Goal: Transaction & Acquisition: Download file/media

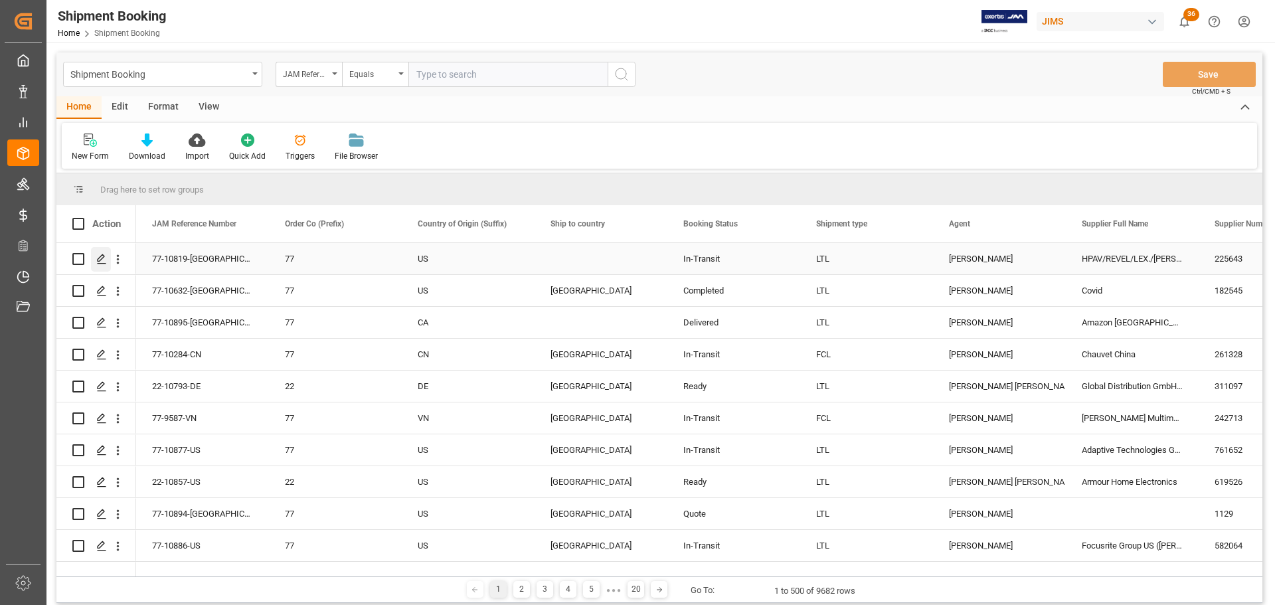
click at [104, 262] on icon "Press SPACE to select this row." at bounding box center [101, 259] width 11 height 11
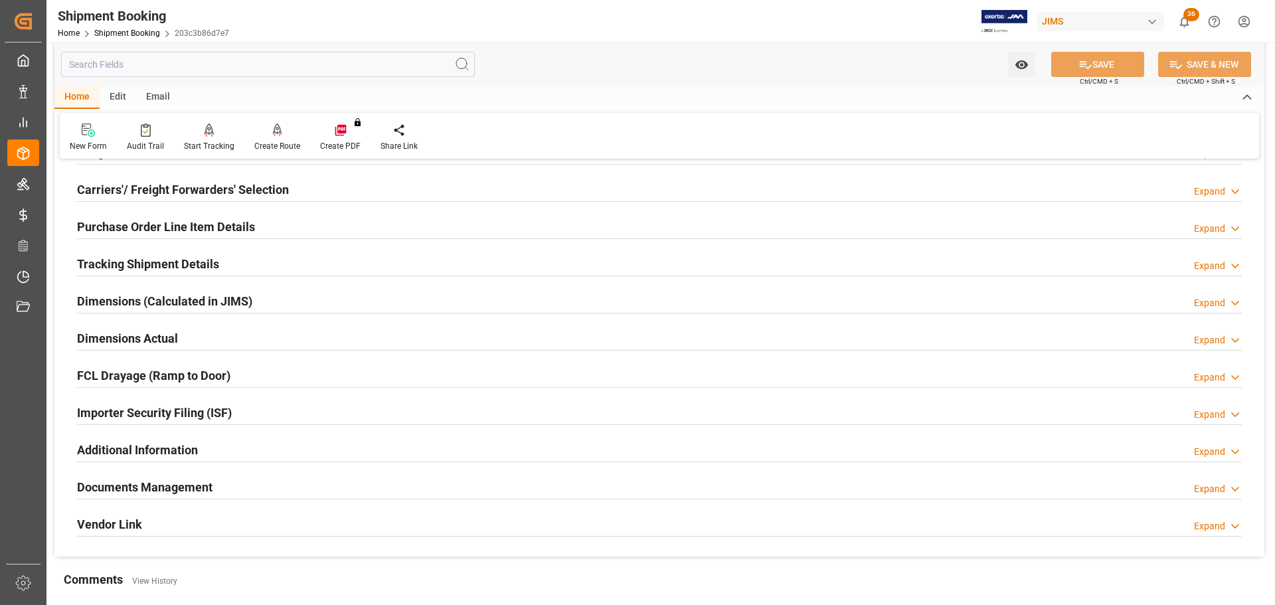
scroll to position [199, 0]
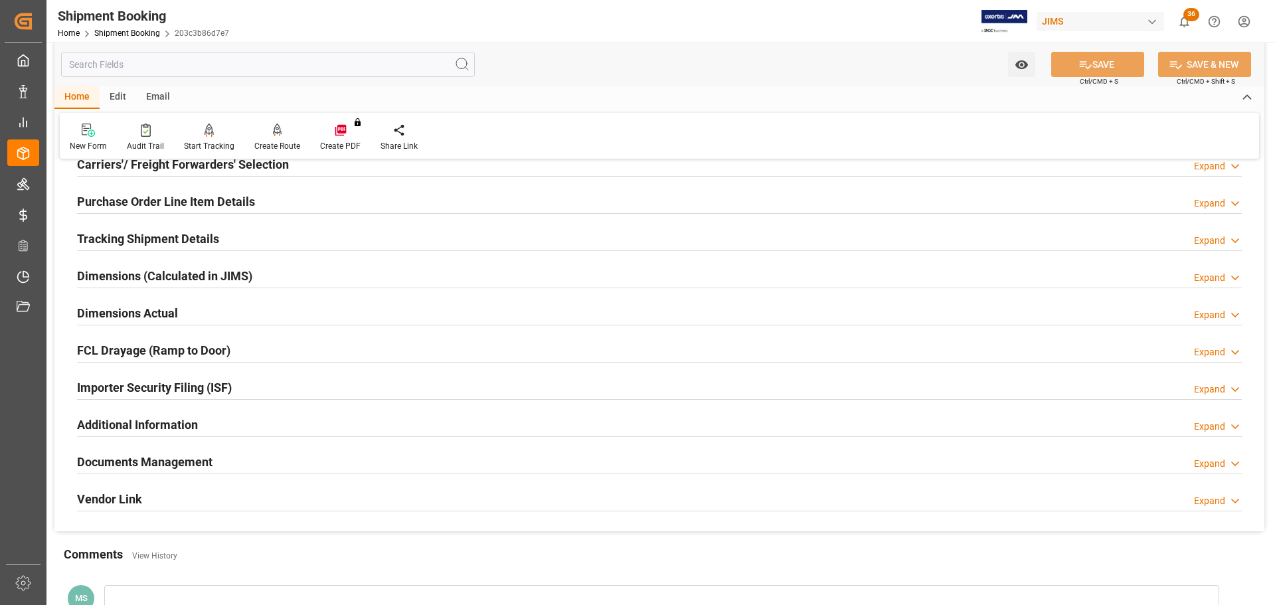
click at [202, 307] on div "Dimensions Actual Expand" at bounding box center [659, 311] width 1165 height 25
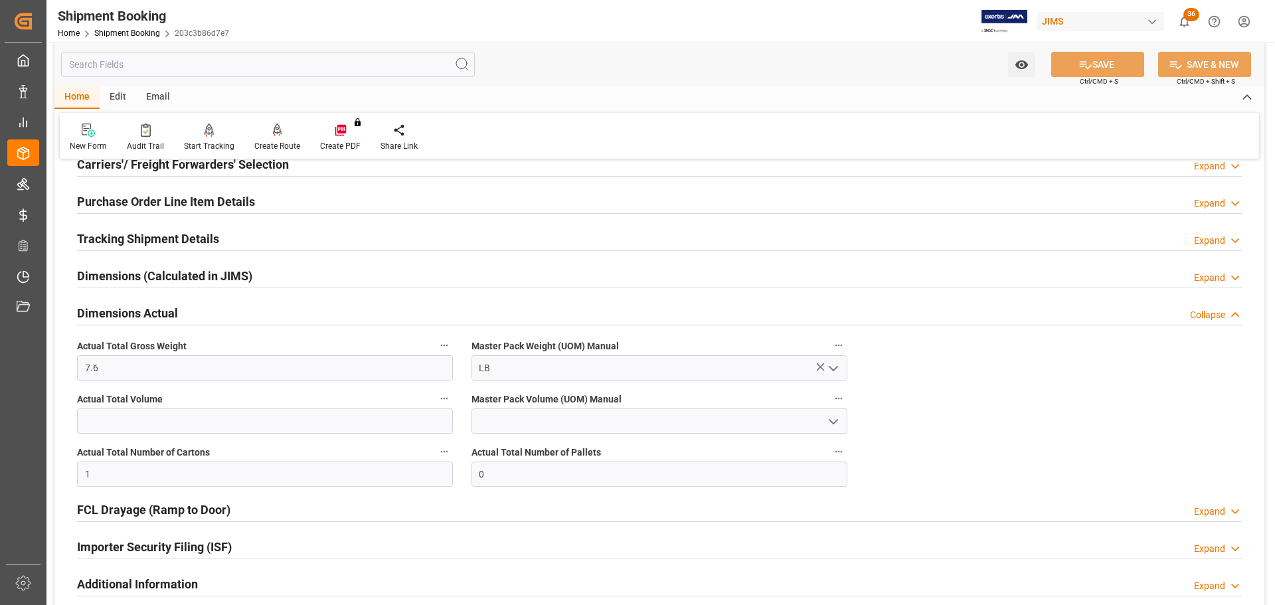
click at [202, 307] on div "Dimensions Actual Collapse" at bounding box center [659, 311] width 1165 height 25
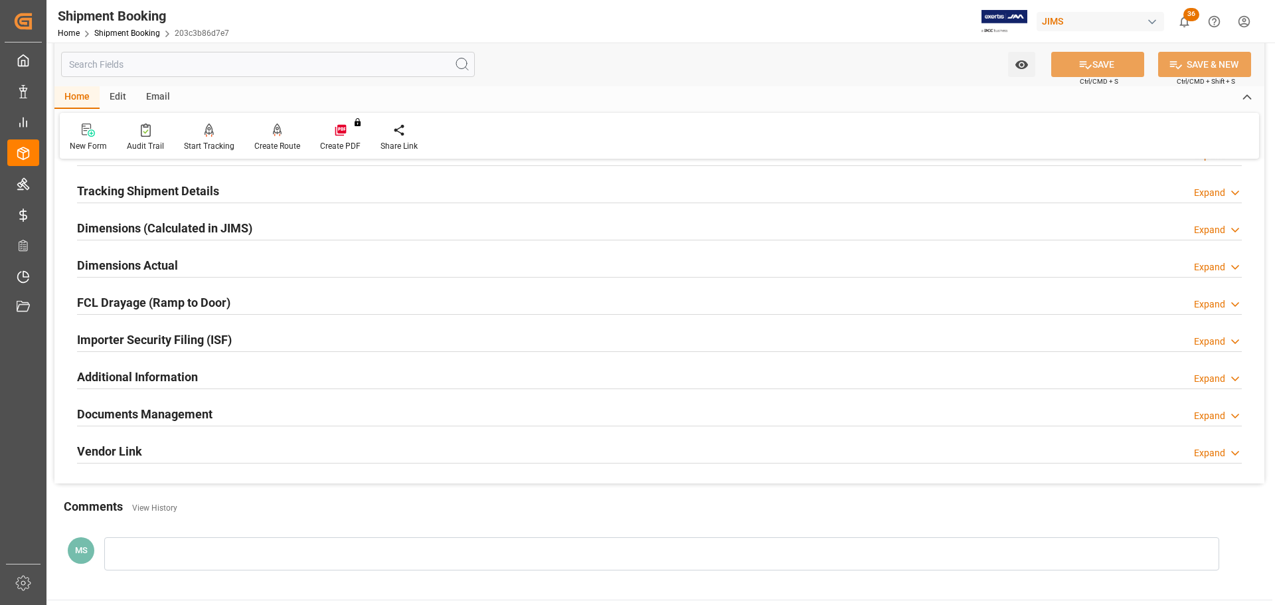
scroll to position [266, 0]
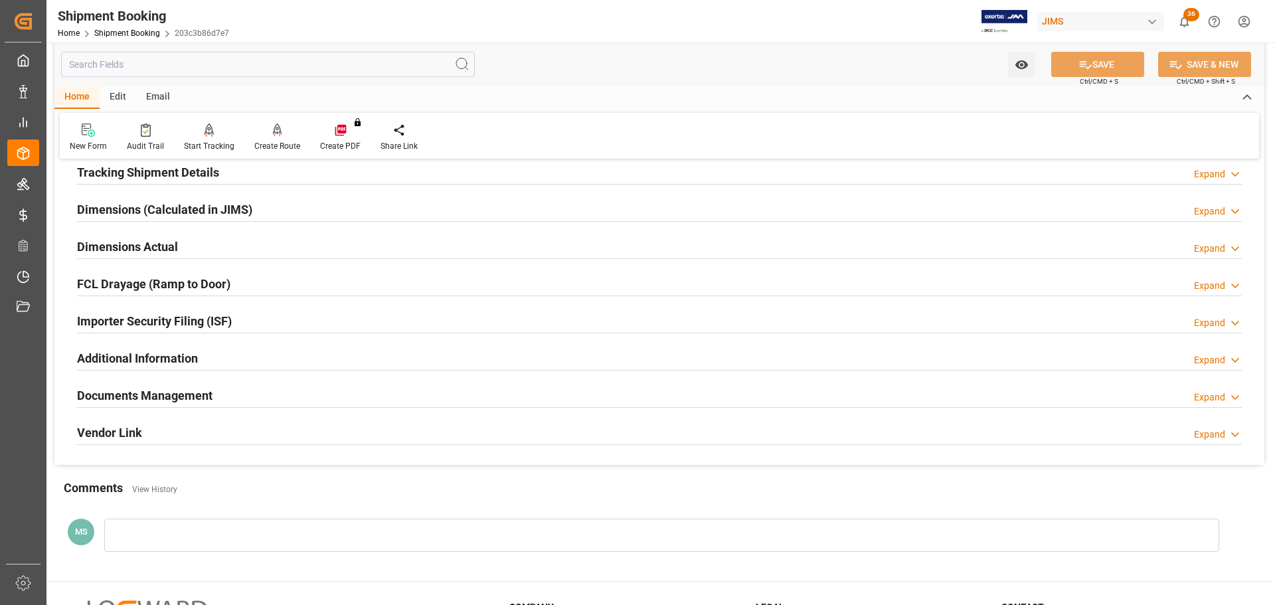
click at [193, 395] on h2 "Documents Management" at bounding box center [144, 395] width 135 height 18
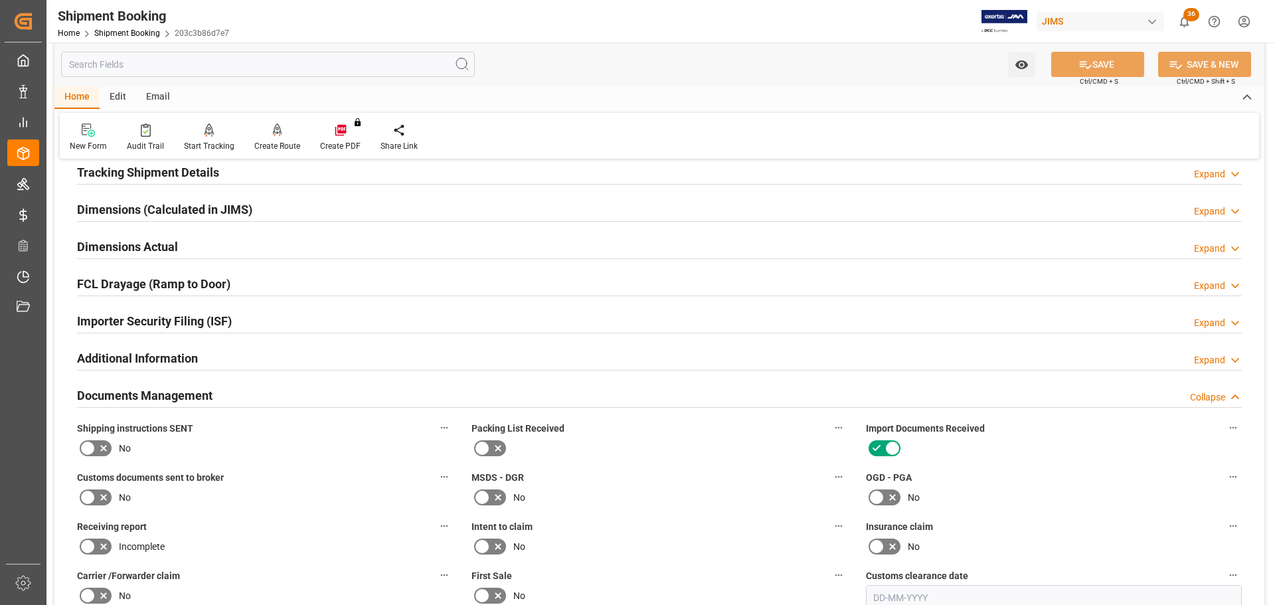
click at [191, 393] on h2 "Documents Management" at bounding box center [144, 395] width 135 height 18
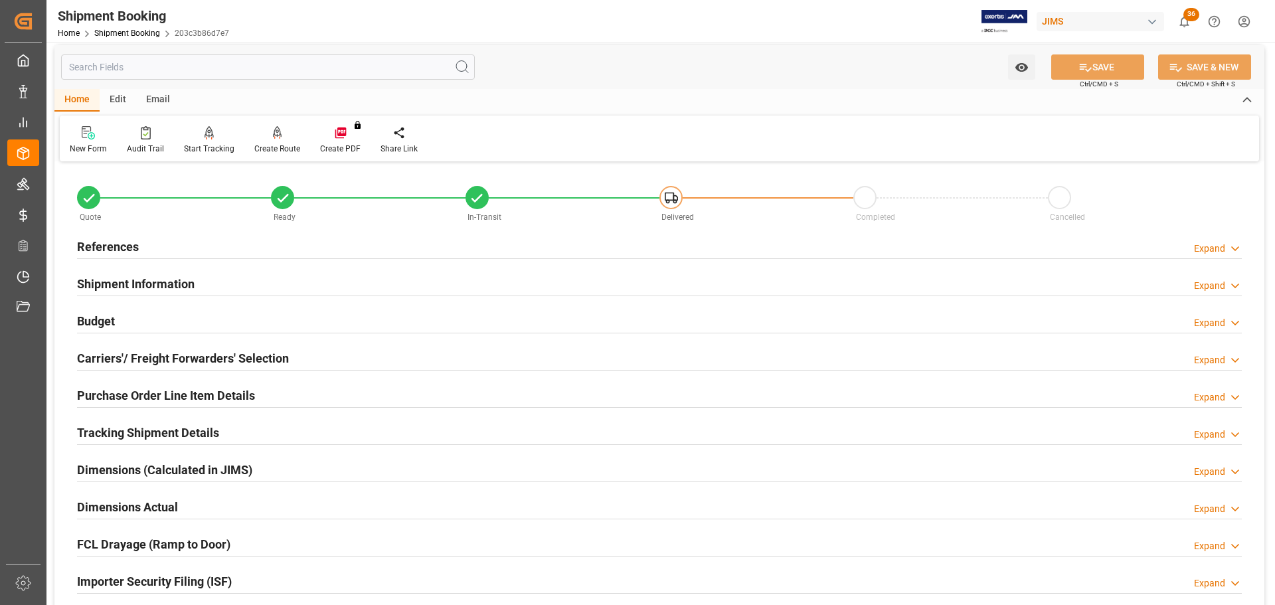
scroll to position [0, 0]
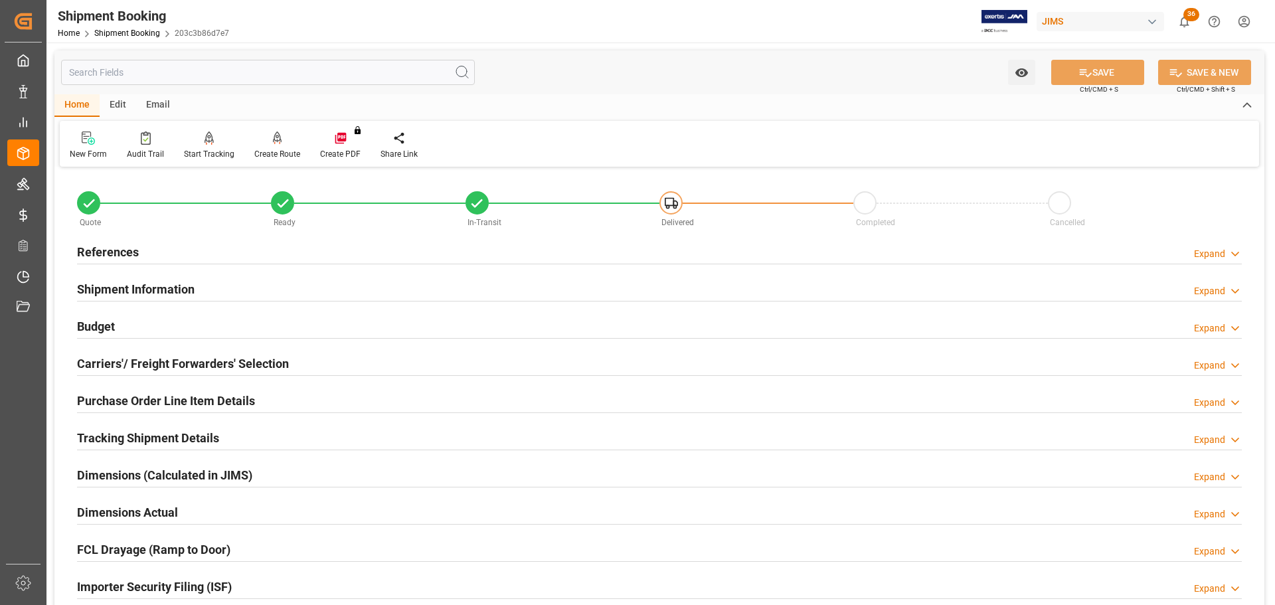
click at [159, 252] on div "References Expand" at bounding box center [659, 250] width 1165 height 25
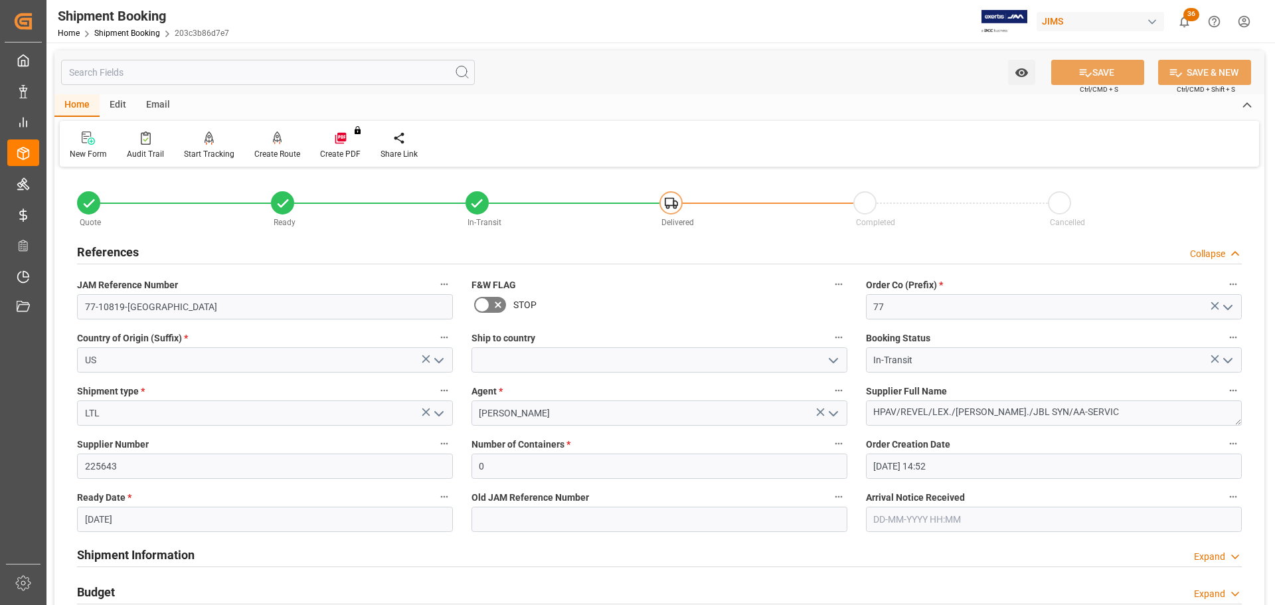
click at [159, 252] on div "References Collapse" at bounding box center [659, 250] width 1165 height 25
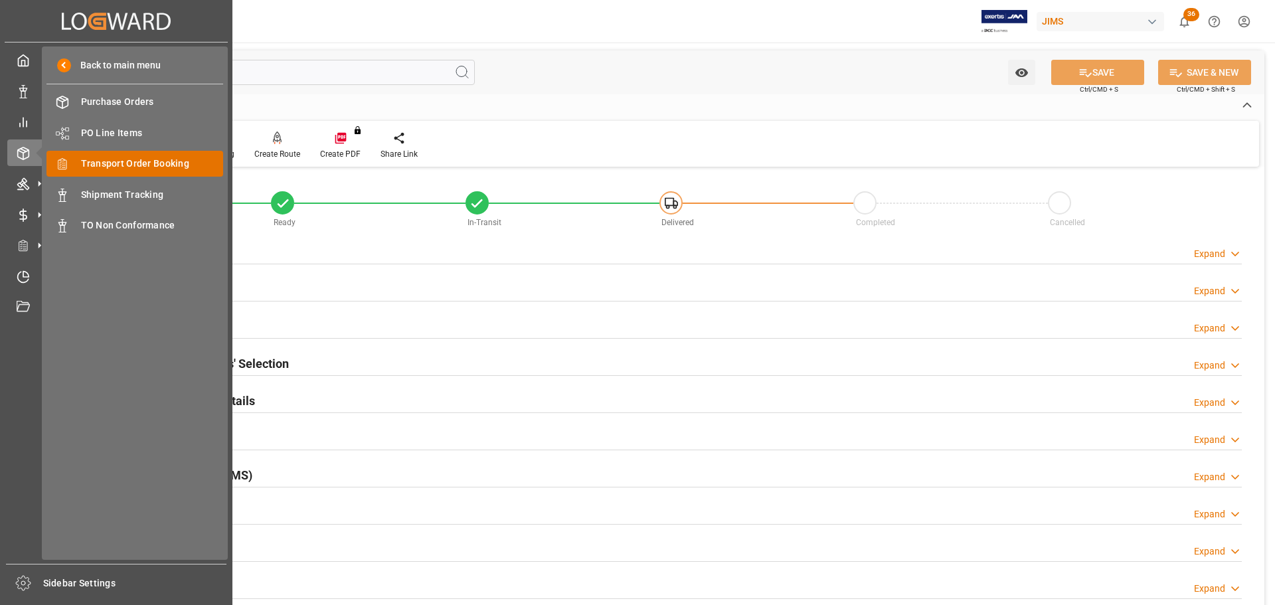
click at [135, 160] on span "Transport Order Booking" at bounding box center [152, 164] width 143 height 14
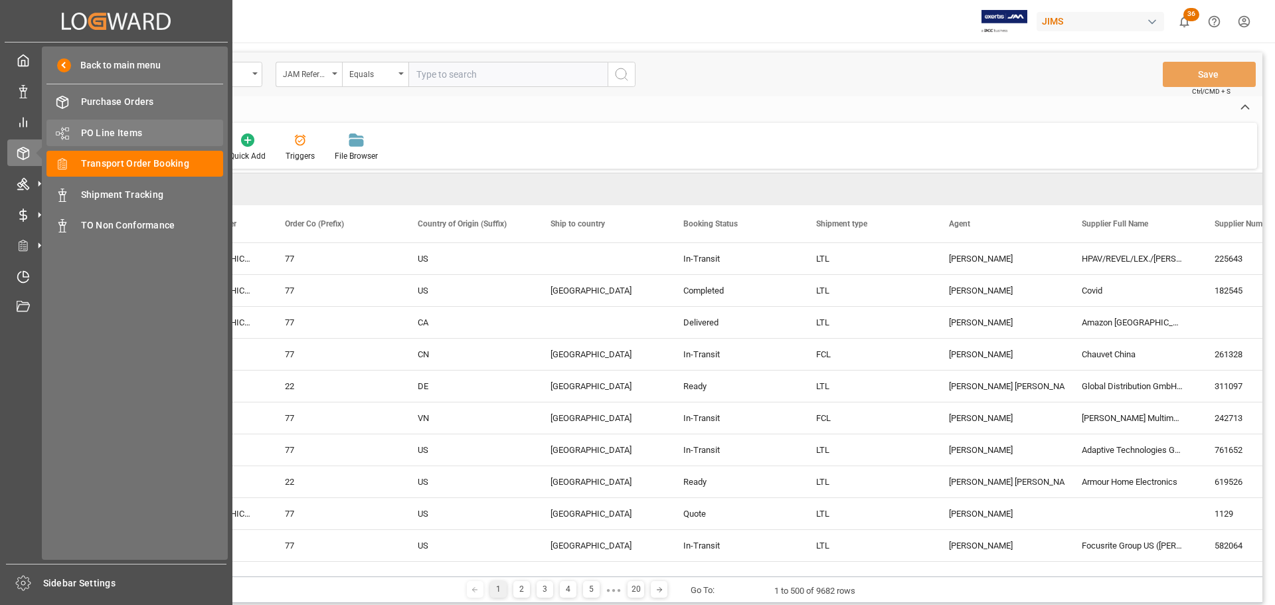
click at [104, 141] on div "PO Line Items PO Line Items" at bounding box center [134, 133] width 177 height 26
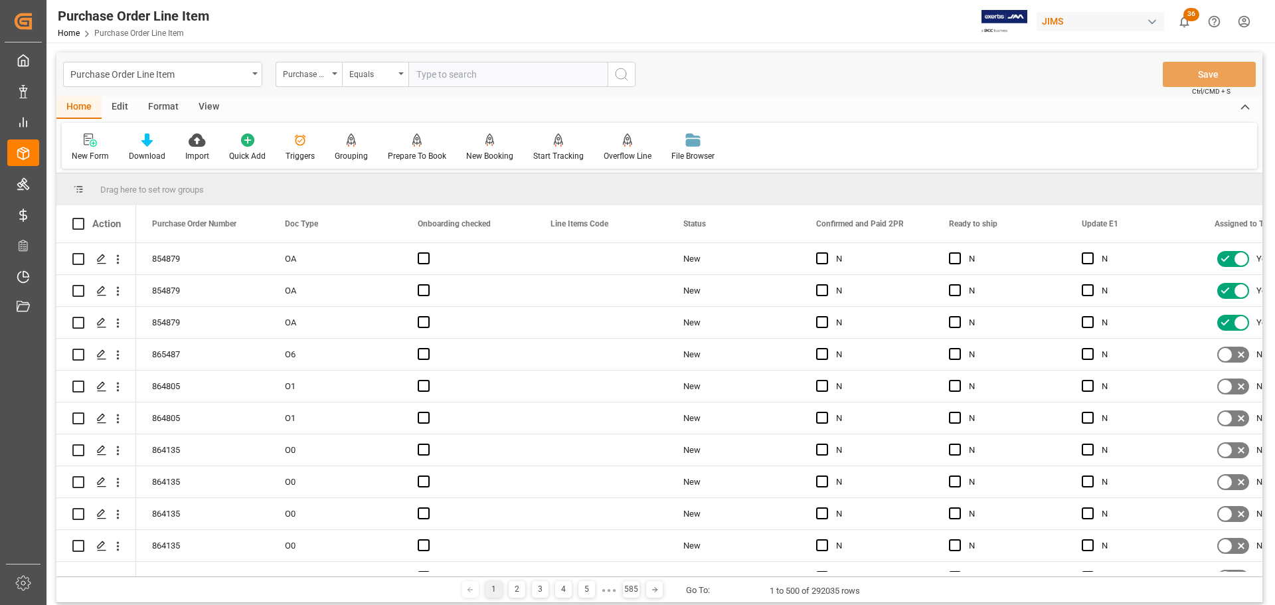
click at [460, 80] on input "text" at bounding box center [507, 74] width 199 height 25
paste input "77-10737-US"
type input "77-10737-US"
click at [330, 70] on div "Purchase Order Number" at bounding box center [309, 74] width 66 height 25
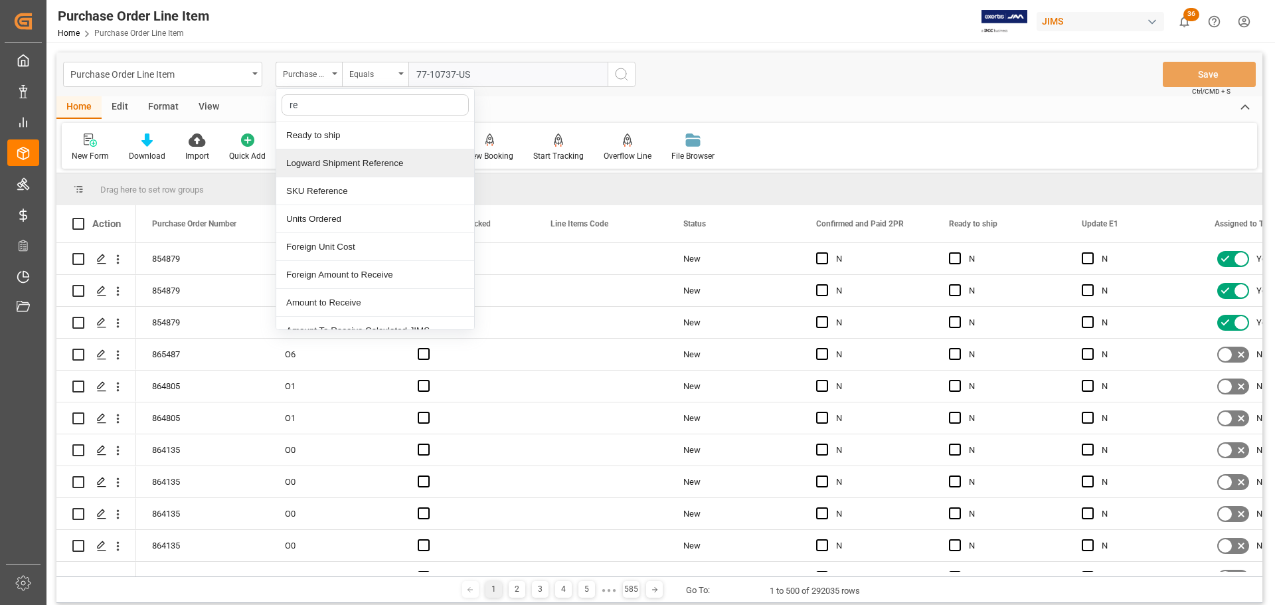
type input "ref"
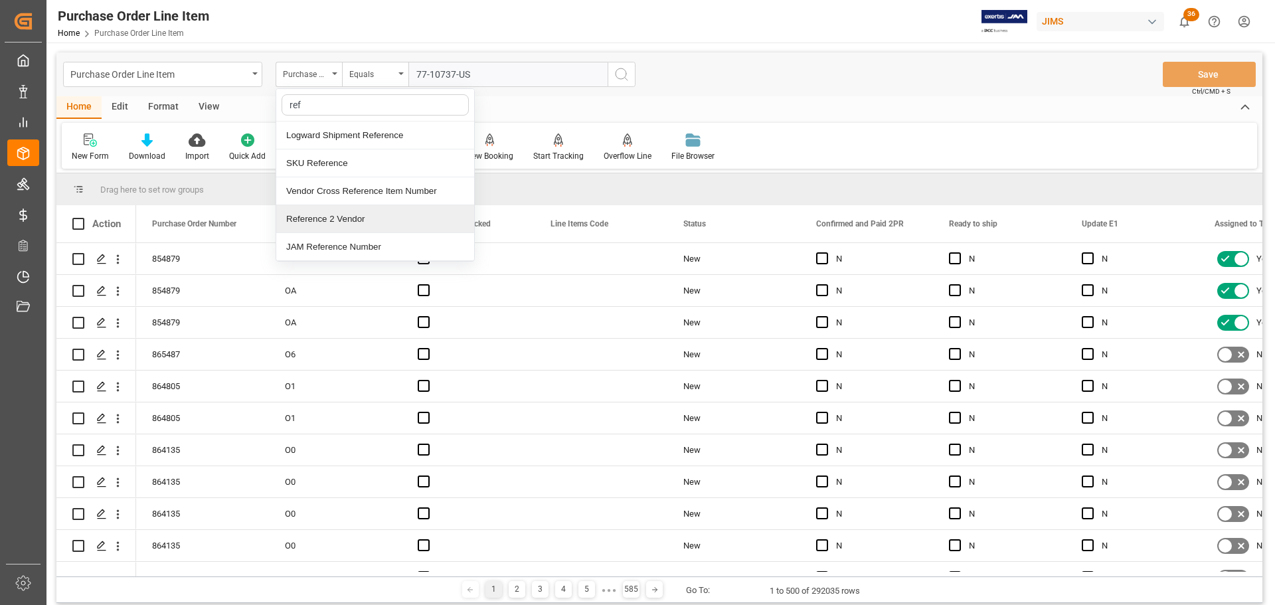
click at [331, 212] on div "Reference 2 Vendor" at bounding box center [375, 219] width 198 height 28
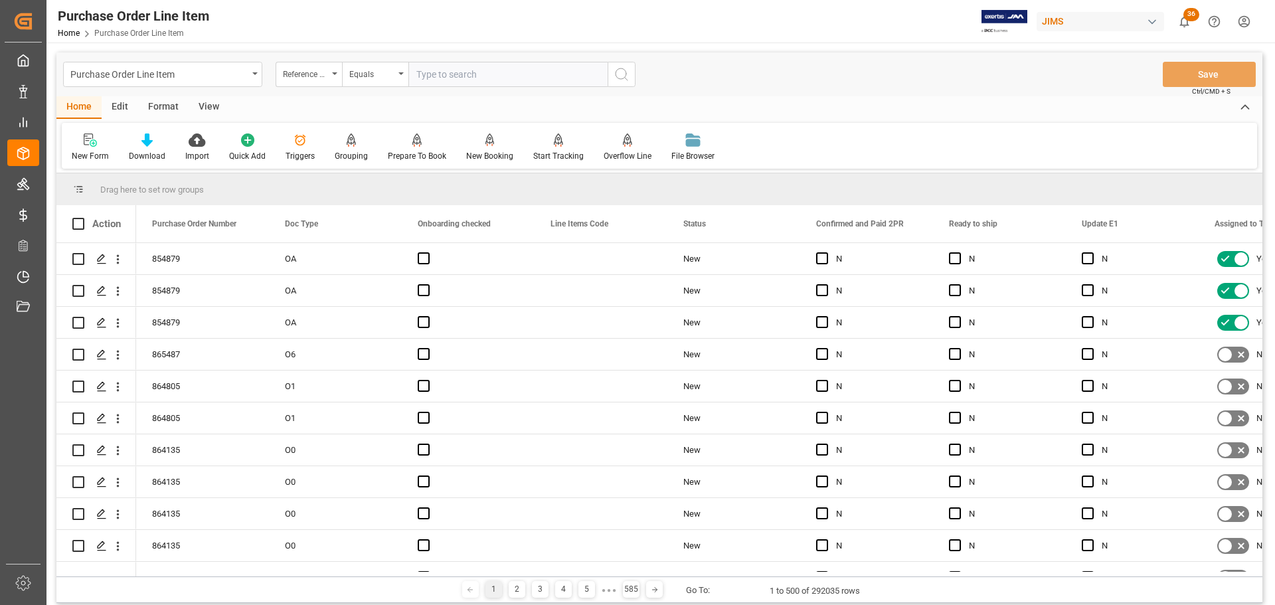
click at [509, 68] on input "text" at bounding box center [507, 74] width 199 height 25
paste input "77-10737-US"
type input "77-10737-US"
click at [612, 73] on button "search button" at bounding box center [622, 74] width 28 height 25
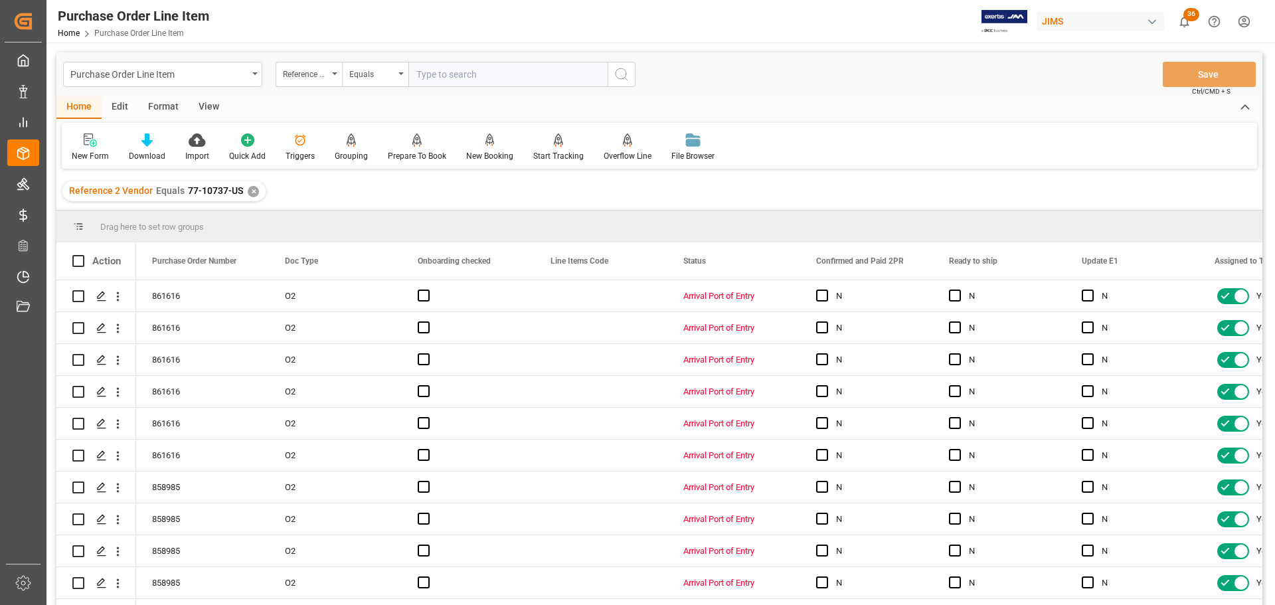
click at [204, 104] on div "View" at bounding box center [209, 107] width 41 height 23
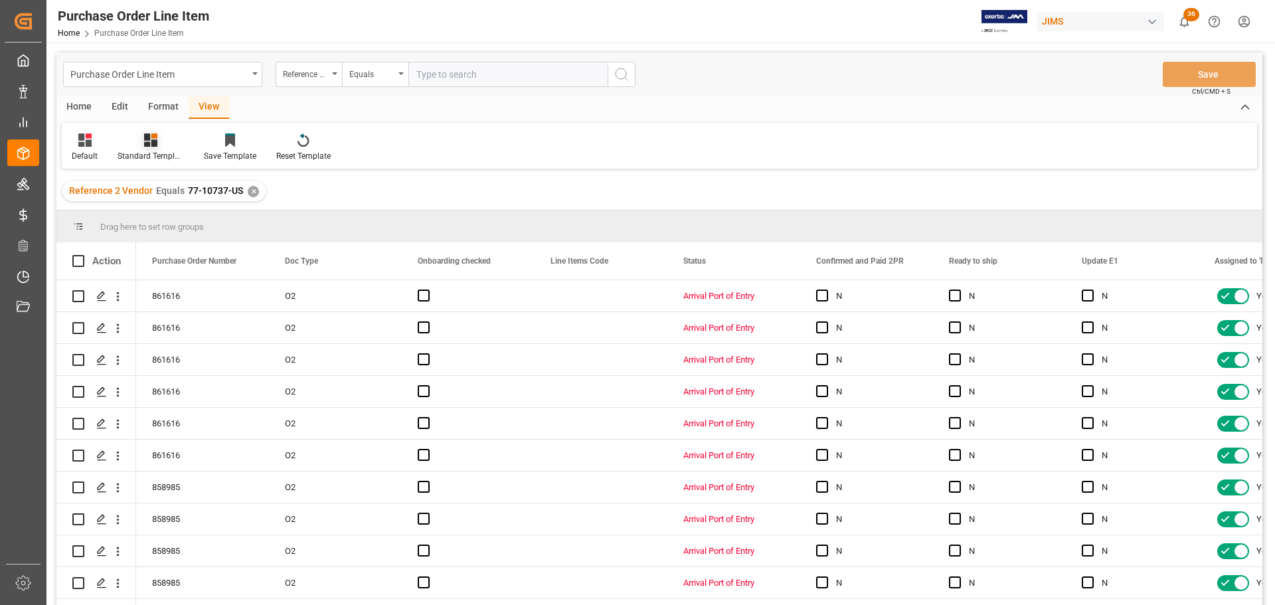
click at [145, 151] on div "Standard Templates" at bounding box center [151, 156] width 66 height 12
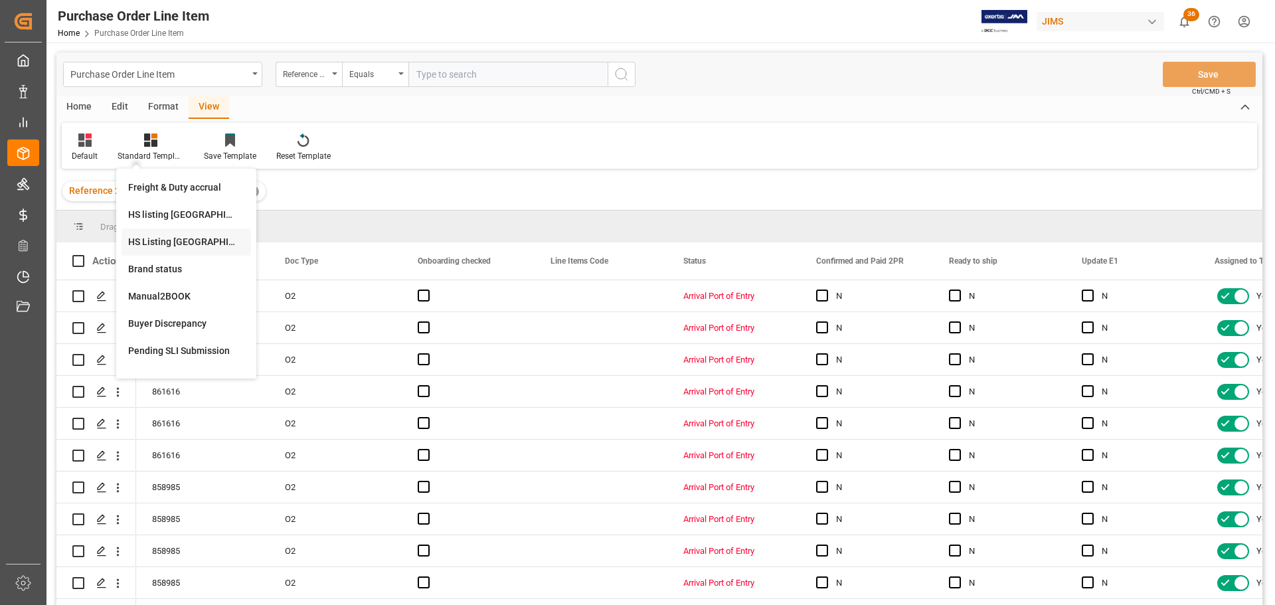
click at [163, 246] on div "HS Listing [GEOGRAPHIC_DATA]" at bounding box center [186, 242] width 116 height 14
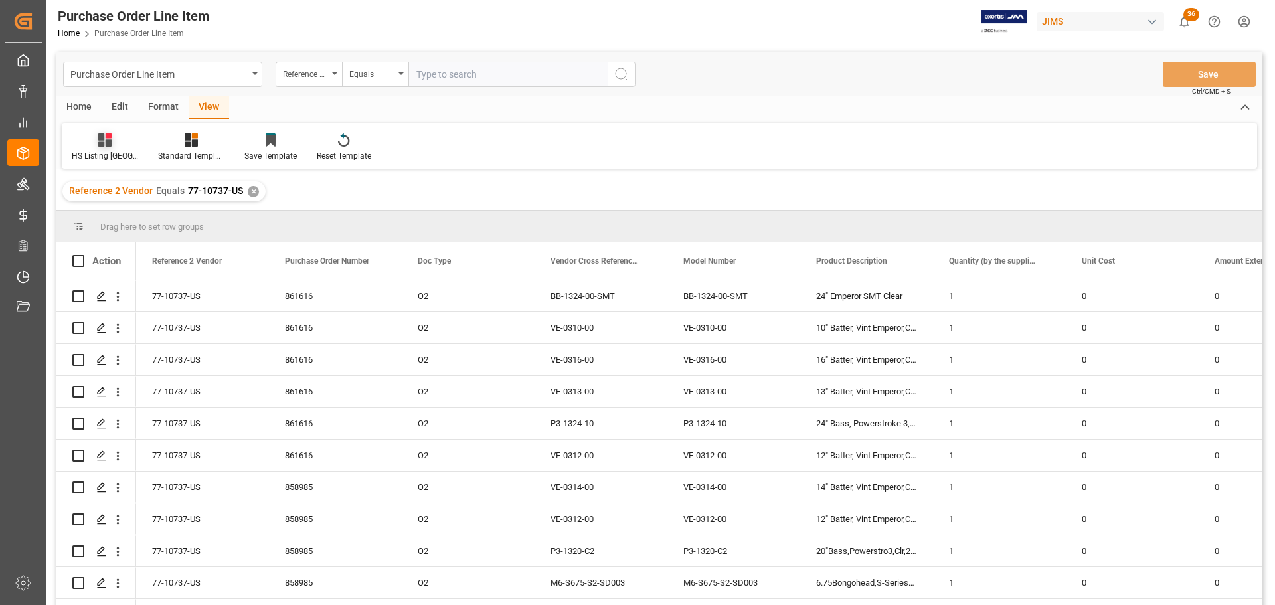
click at [96, 148] on div "HS Listing [GEOGRAPHIC_DATA]" at bounding box center [105, 147] width 86 height 29
click at [104, 144] on icon at bounding box center [104, 139] width 13 height 13
click at [79, 99] on div "Home" at bounding box center [78, 107] width 45 height 23
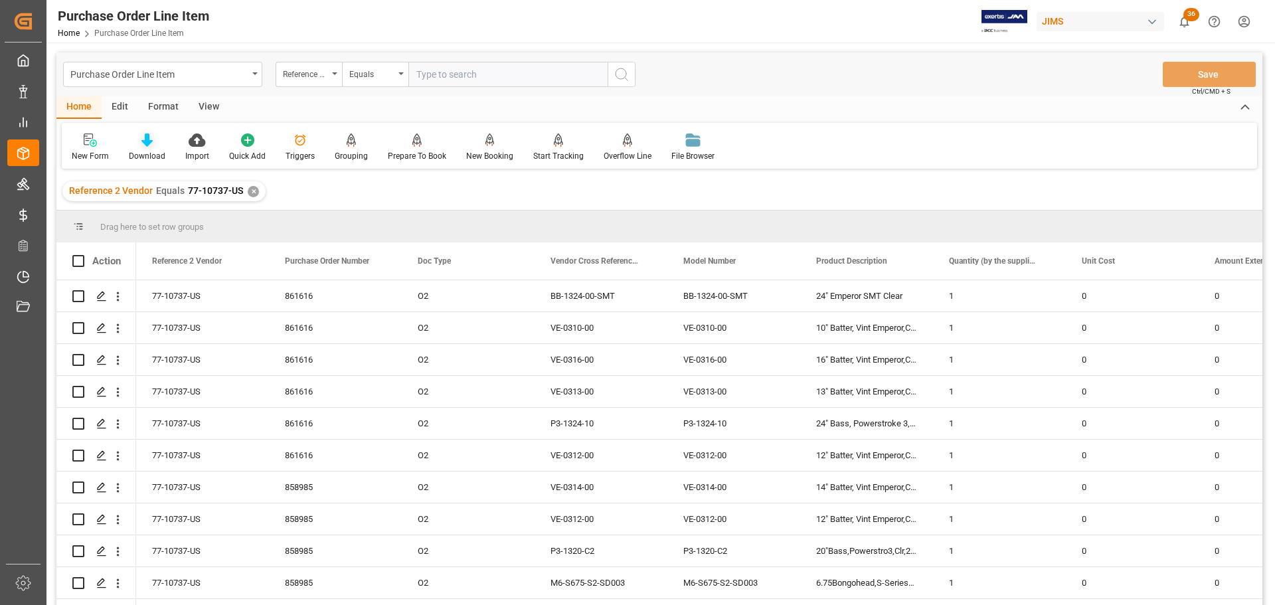
click at [137, 141] on div at bounding box center [147, 140] width 37 height 14
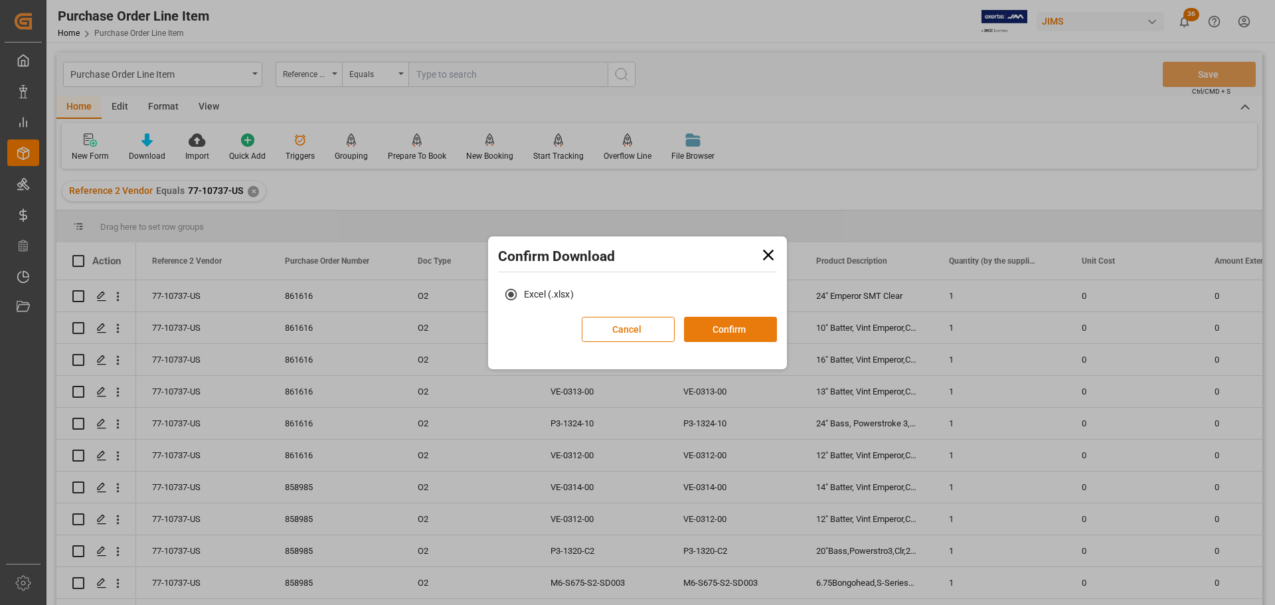
click at [740, 329] on button "Confirm" at bounding box center [730, 329] width 93 height 25
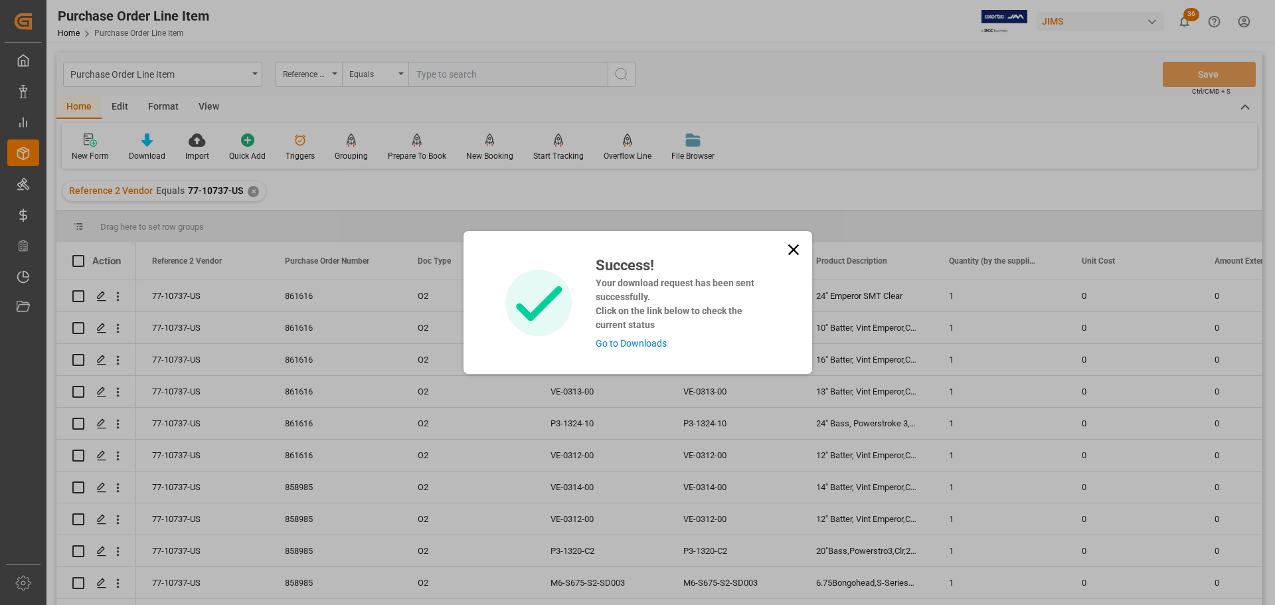
click at [637, 339] on link "Go to Downloads" at bounding box center [631, 343] width 71 height 11
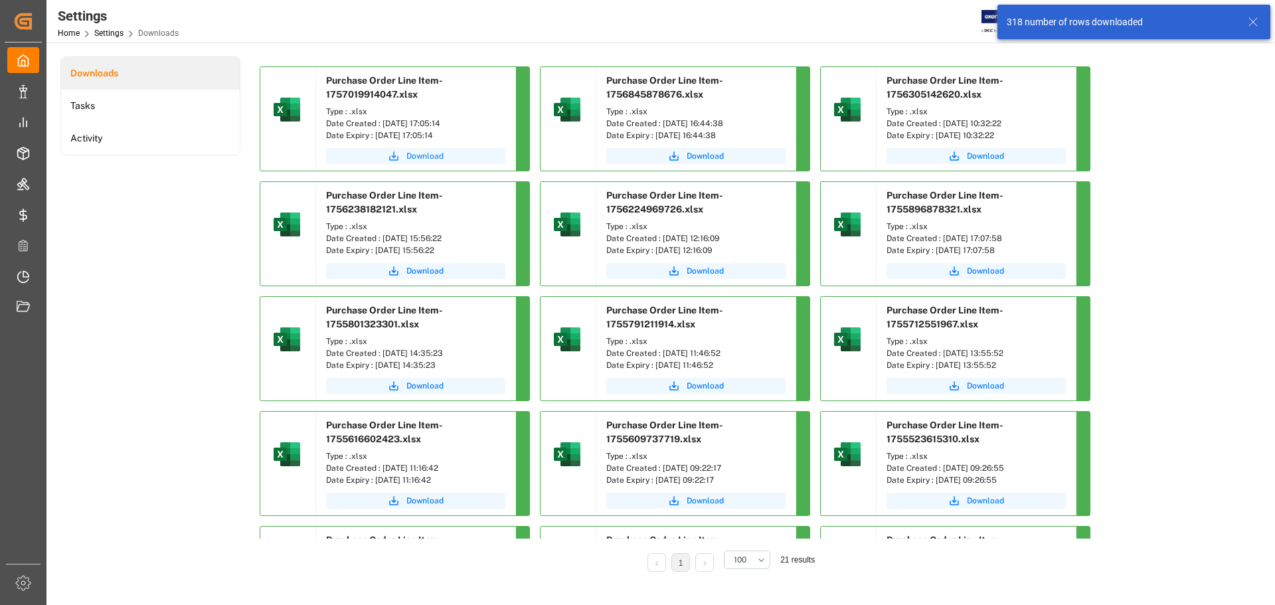
click at [402, 149] on button "Download" at bounding box center [415, 156] width 179 height 16
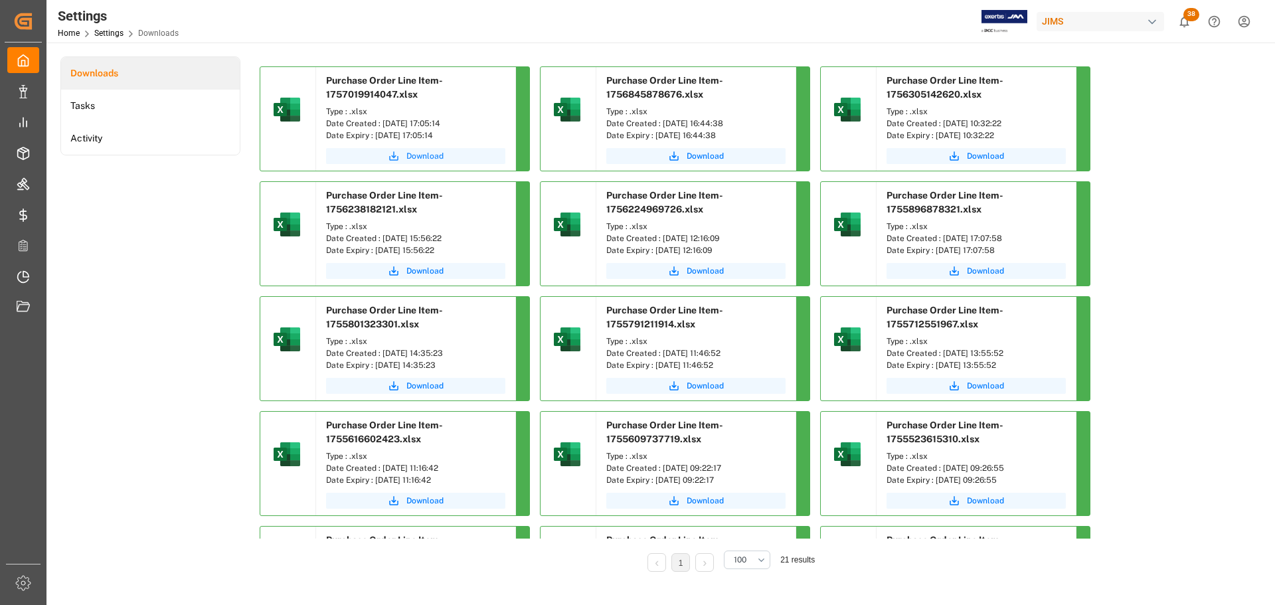
click at [434, 159] on span "Download" at bounding box center [424, 156] width 37 height 12
